Goal: Transaction & Acquisition: Purchase product/service

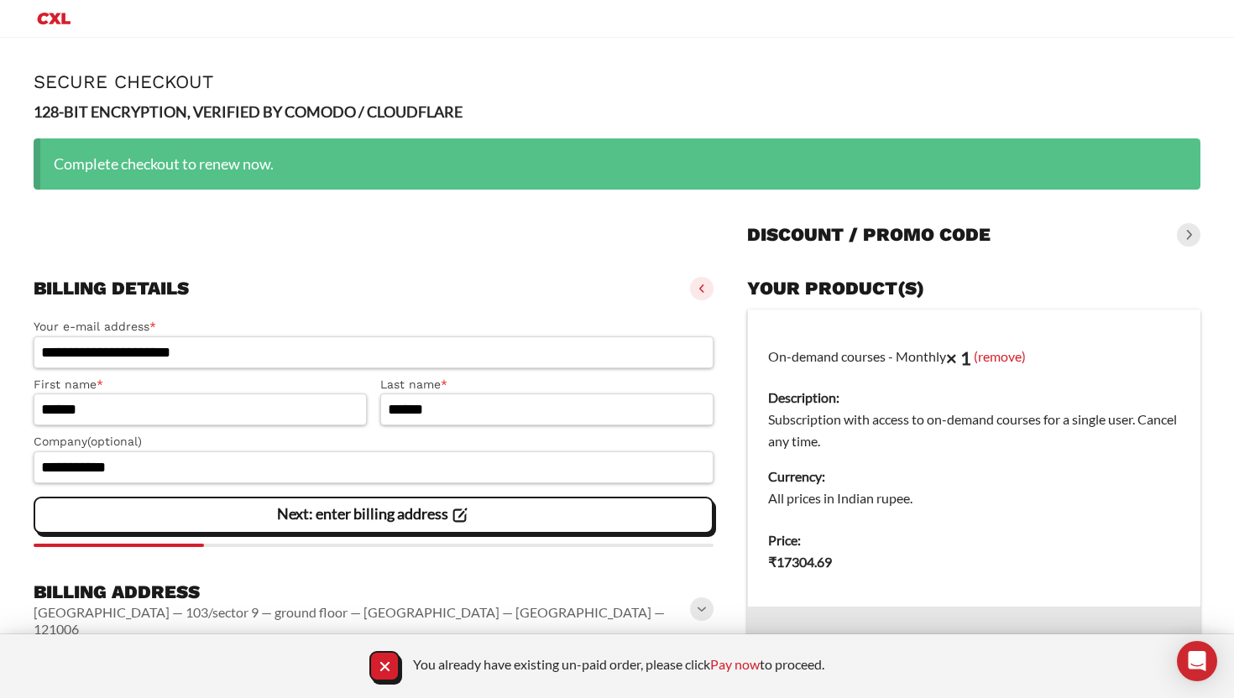
click at [1188, 229] on span at bounding box center [1188, 234] width 23 height 23
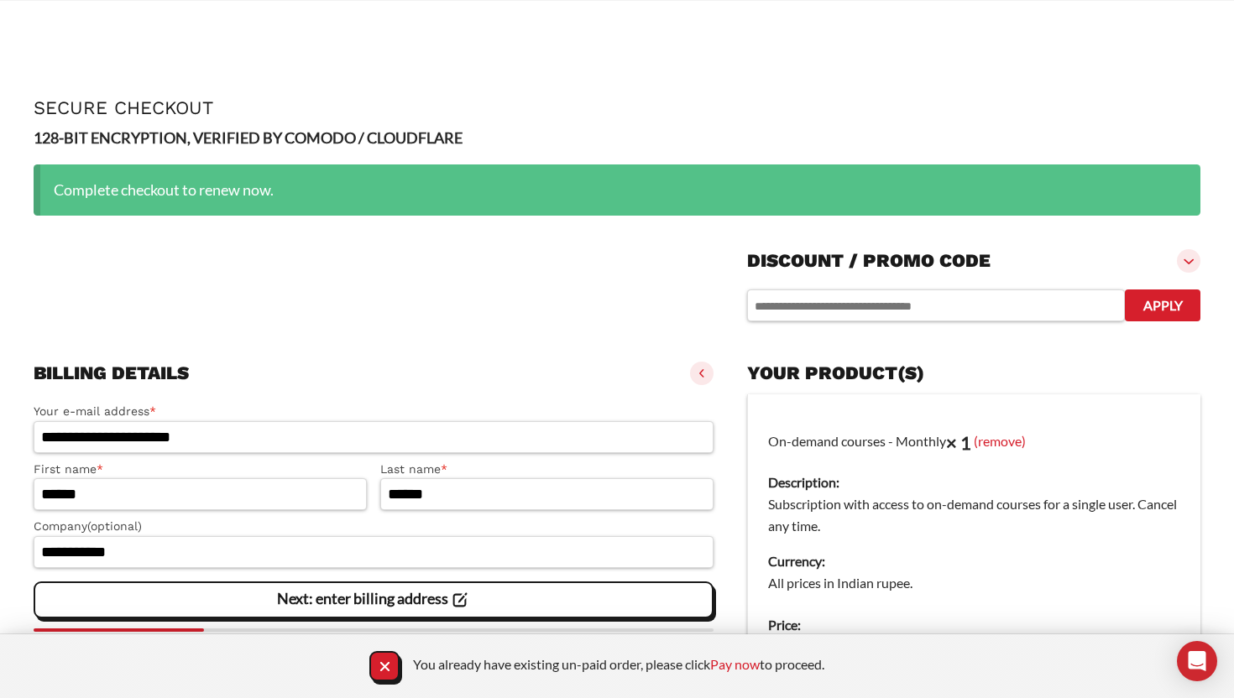
scroll to position [199, 0]
